Goal: Contribute content: Add original content to the website for others to see

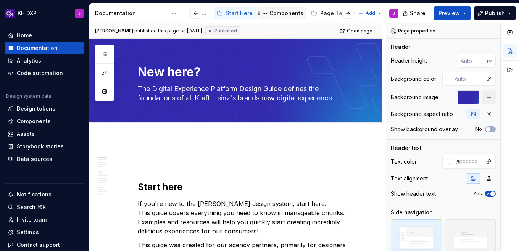
scroll to position [0, 69]
click at [309, 11] on div "Page Templates" at bounding box center [326, 14] width 43 height 8
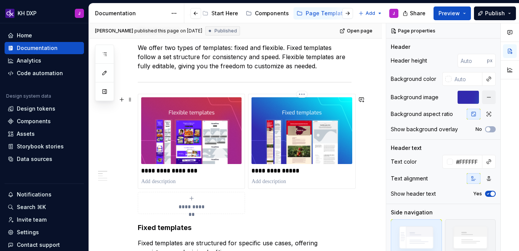
scroll to position [240, 0]
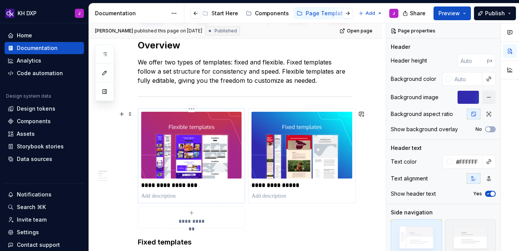
click at [222, 194] on p at bounding box center [191, 196] width 100 height 8
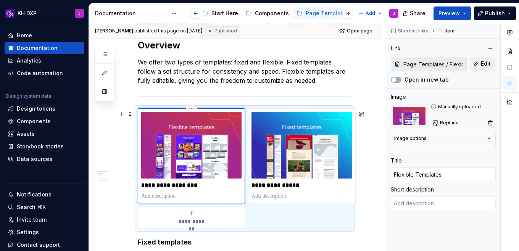
click at [208, 176] on img at bounding box center [191, 145] width 100 height 67
click at [109, 54] on button "button" at bounding box center [105, 54] width 14 height 14
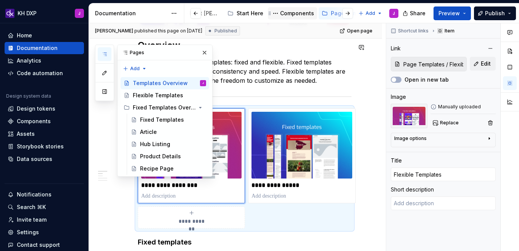
scroll to position [0, 50]
click at [294, 12] on div "Components" at bounding box center [292, 14] width 34 height 8
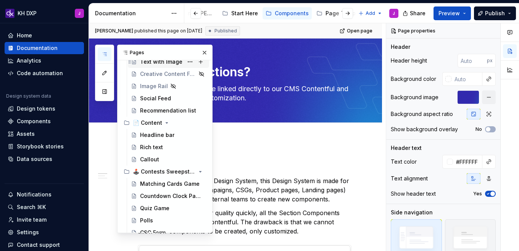
scroll to position [200, 0]
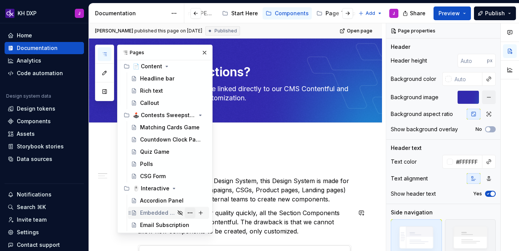
click at [192, 213] on button "Page tree" at bounding box center [190, 212] width 11 height 11
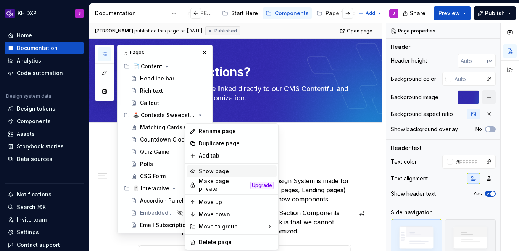
click at [207, 172] on div "Show page" at bounding box center [236, 171] width 75 height 8
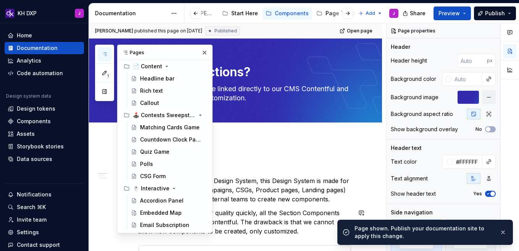
scroll to position [19, 0]
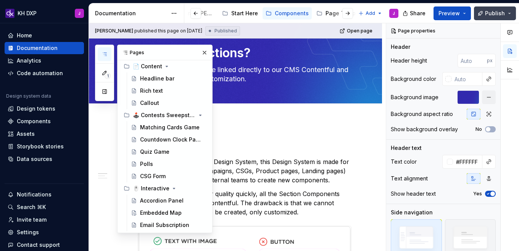
click at [487, 12] on span "Publish" at bounding box center [495, 14] width 20 height 8
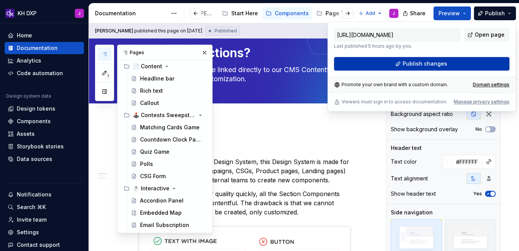
click at [417, 61] on span "Publish changes" at bounding box center [424, 64] width 45 height 8
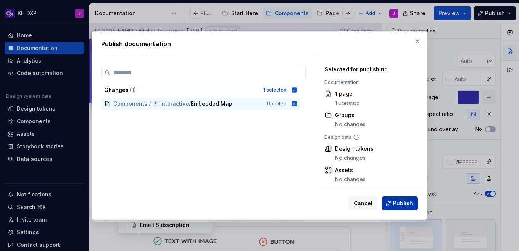
click at [401, 204] on span "Publish" at bounding box center [403, 203] width 20 height 8
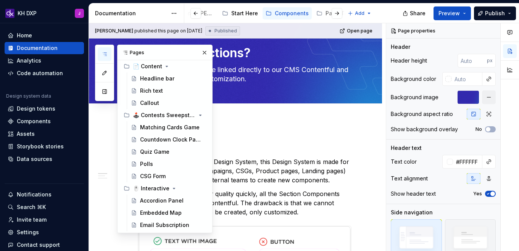
type textarea "*"
